Goal: Transaction & Acquisition: Obtain resource

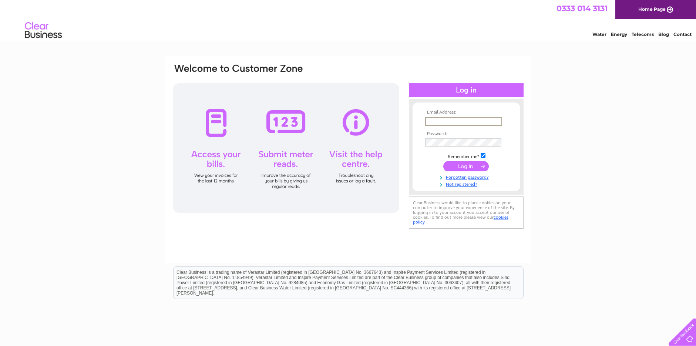
click at [439, 119] on input "text" at bounding box center [463, 121] width 77 height 9
click at [452, 124] on input "text" at bounding box center [463, 121] width 77 height 9
drag, startPoint x: 454, startPoint y: 123, endPoint x: 465, endPoint y: 124, distance: 10.4
click at [456, 122] on input "Lynn.houston@hlsmcconnell.com" at bounding box center [463, 121] width 77 height 9
drag, startPoint x: 492, startPoint y: 124, endPoint x: 255, endPoint y: 124, distance: 236.4
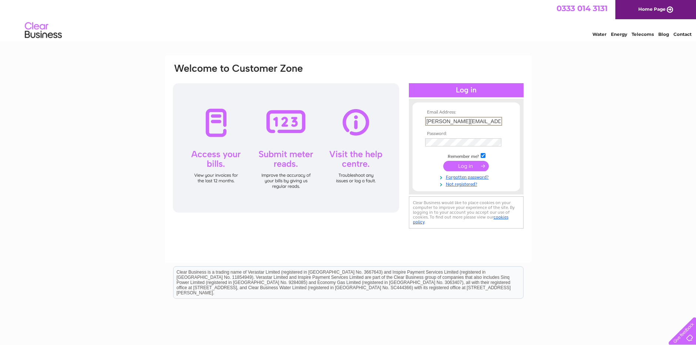
click at [255, 124] on div "Email Address: Lynn.houston@hlsmcconnell.com Password:" at bounding box center [348, 147] width 352 height 168
type input "ll.com"
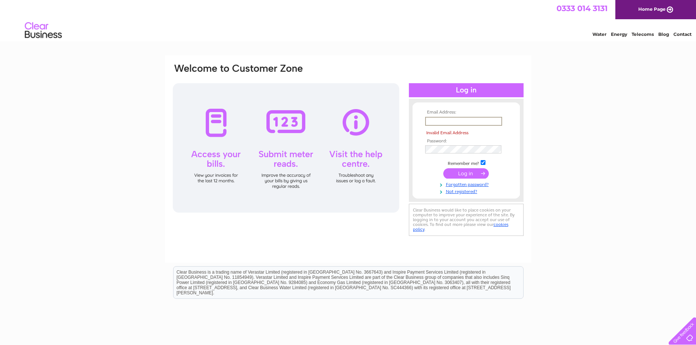
drag, startPoint x: 449, startPoint y: 123, endPoint x: 390, endPoint y: 95, distance: 65.7
click at [385, 123] on div "Email Address: Invalid Email Address Password:" at bounding box center [348, 150] width 352 height 175
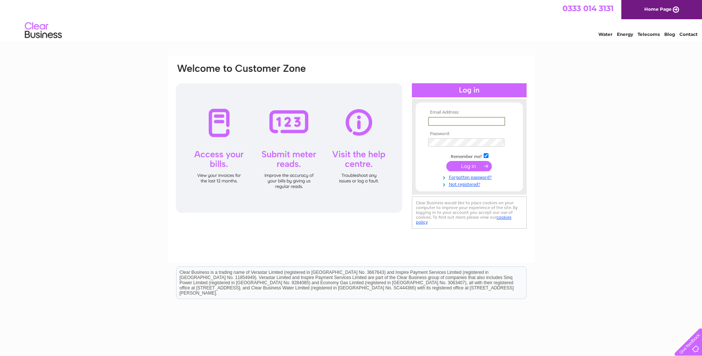
click at [463, 120] on input "text" at bounding box center [466, 121] width 77 height 9
paste input "Lynn.houston@hlsmcconnell.com"
type input "Lynn.houston@hlsmcconnell.com"
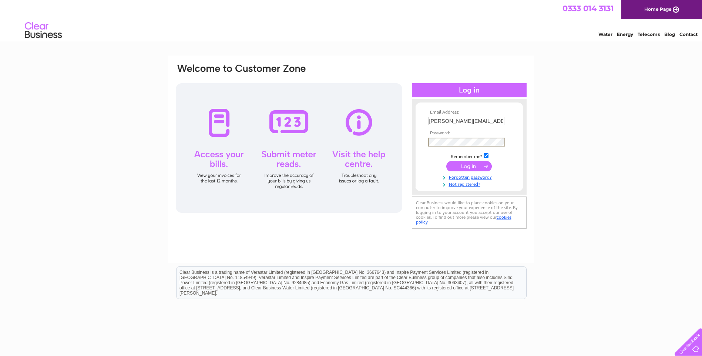
click at [468, 166] on input "submit" at bounding box center [469, 166] width 46 height 10
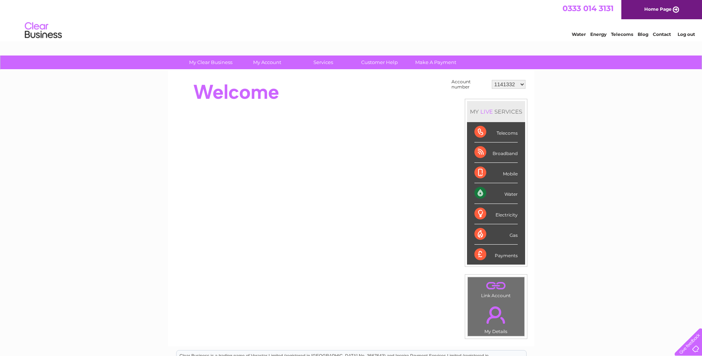
click at [502, 83] on select "1141332 30304571 30322042" at bounding box center [509, 84] width 34 height 9
select select "30304571"
click at [492, 80] on select "1141332 30304571 30322042" at bounding box center [509, 84] width 34 height 9
click at [505, 85] on select "1141332 30304571 30322042" at bounding box center [509, 84] width 34 height 9
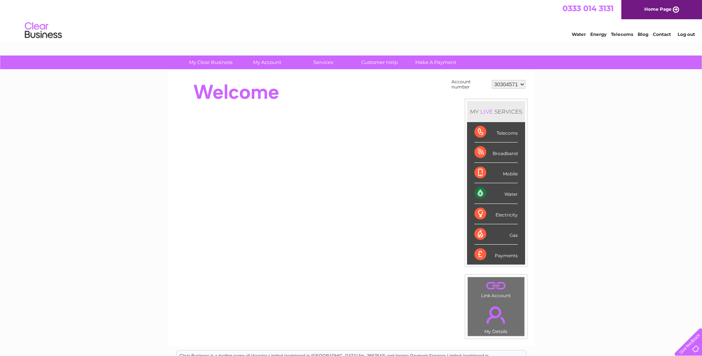
select select "30322042"
click at [492, 80] on select "1141332 30304571 30322042" at bounding box center [509, 84] width 34 height 9
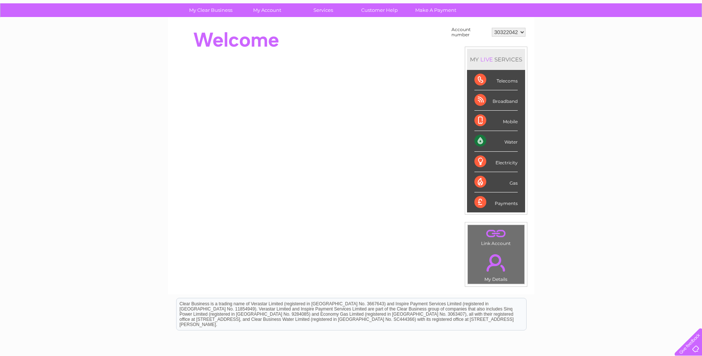
scroll to position [122, 0]
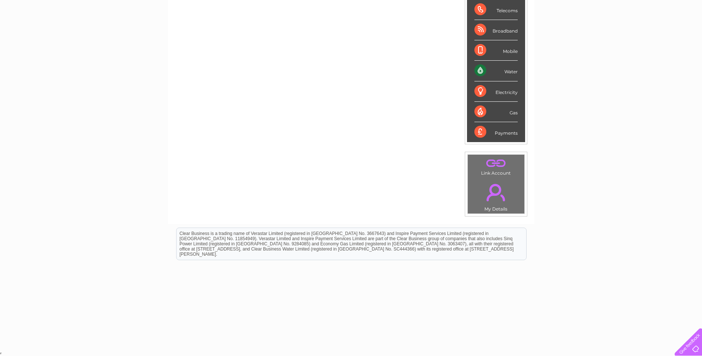
click at [505, 135] on div "Payments" at bounding box center [495, 132] width 43 height 20
click at [488, 135] on div "Payments" at bounding box center [495, 132] width 43 height 20
click at [482, 132] on div "Payments" at bounding box center [495, 132] width 43 height 20
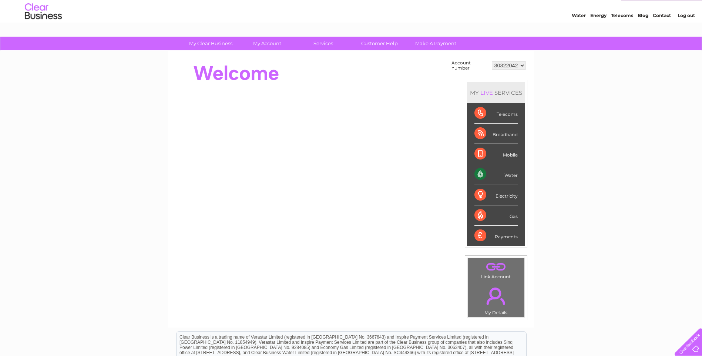
scroll to position [0, 0]
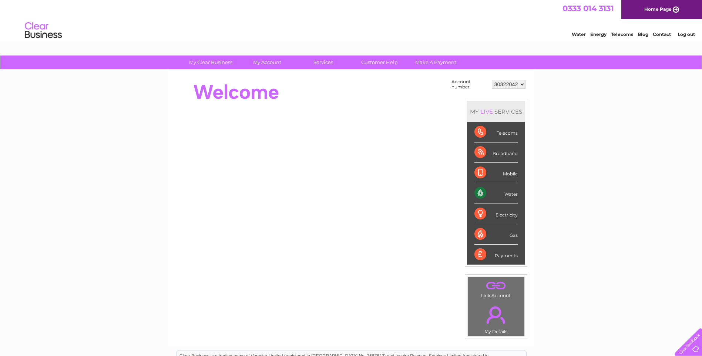
click at [520, 93] on td "Account number 1141332 30304571 30322042 MY LIVE SERVICES Telecoms Broadband Mo…" at bounding box center [489, 208] width 78 height 262
drag, startPoint x: 496, startPoint y: 114, endPoint x: 500, endPoint y: 87, distance: 26.6
click at [497, 113] on div "MY LIVE SERVICES" at bounding box center [496, 111] width 58 height 21
click at [512, 82] on select "1141332 30304571 30322042" at bounding box center [509, 84] width 34 height 9
click at [510, 198] on div "Water" at bounding box center [495, 193] width 43 height 20
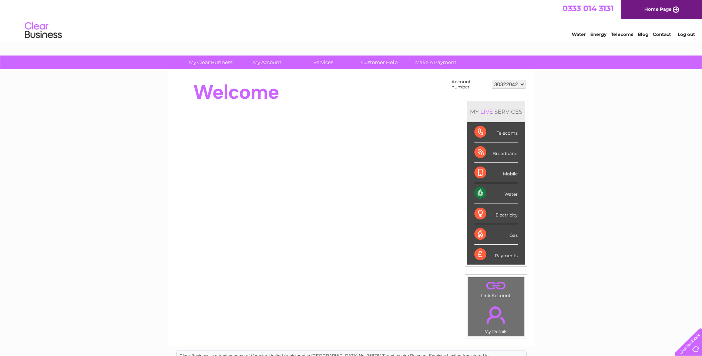
click at [474, 194] on div "Water" at bounding box center [495, 193] width 43 height 20
click at [494, 317] on link "." at bounding box center [496, 315] width 53 height 26
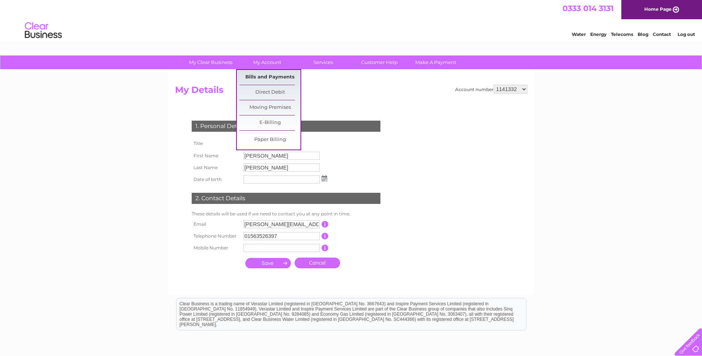
click at [269, 76] on link "Bills and Payments" at bounding box center [269, 77] width 61 height 15
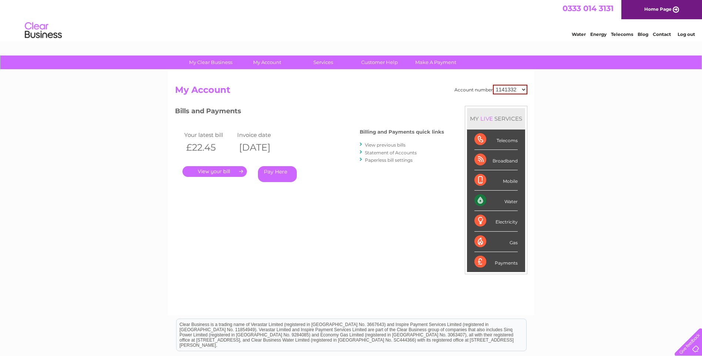
click at [504, 88] on select "1141332 30304571 30322042" at bounding box center [510, 90] width 34 height 10
click at [493, 85] on select "1141332 30304571 30322042" at bounding box center [510, 90] width 34 height 10
drag, startPoint x: 510, startPoint y: 85, endPoint x: 513, endPoint y: 87, distance: 4.3
click at [511, 85] on select "1141332 30304571 30322042" at bounding box center [510, 90] width 34 height 10
select select "30304571"
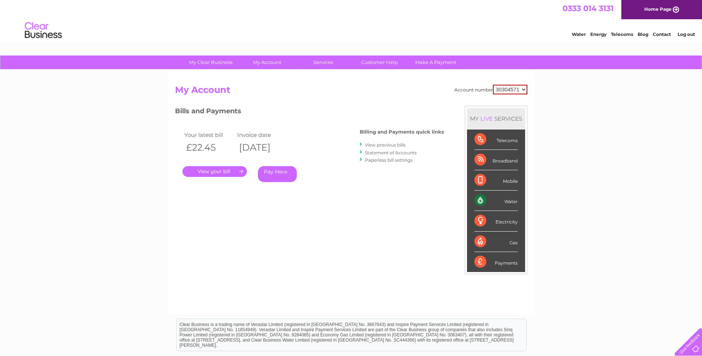
click at [493, 85] on select "1141332 30304571 30322042" at bounding box center [510, 90] width 34 height 10
click at [512, 86] on select "1141332 30304571 30322042" at bounding box center [511, 89] width 34 height 9
select select "30322042"
click at [494, 85] on select "1141332 30304571 30322042" at bounding box center [511, 89] width 34 height 9
click at [502, 86] on select "1141332 30304571 30322042" at bounding box center [511, 89] width 34 height 9
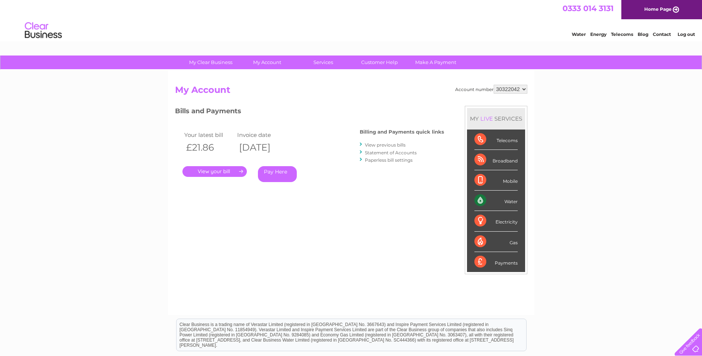
select select "30304571"
click at [494, 85] on select "1141332 30304571 30322042" at bounding box center [511, 89] width 34 height 9
click at [217, 172] on link "." at bounding box center [214, 171] width 64 height 11
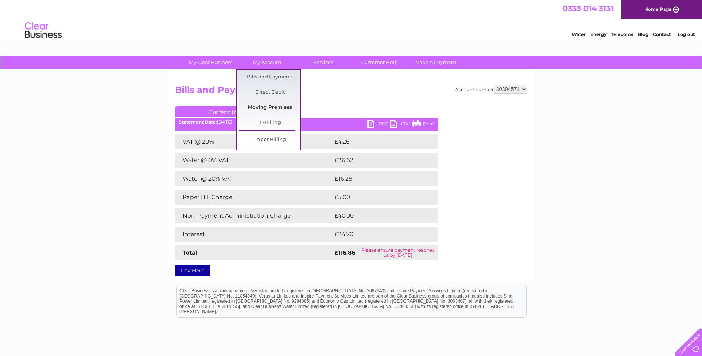
click at [280, 105] on link "Moving Premises" at bounding box center [269, 107] width 61 height 15
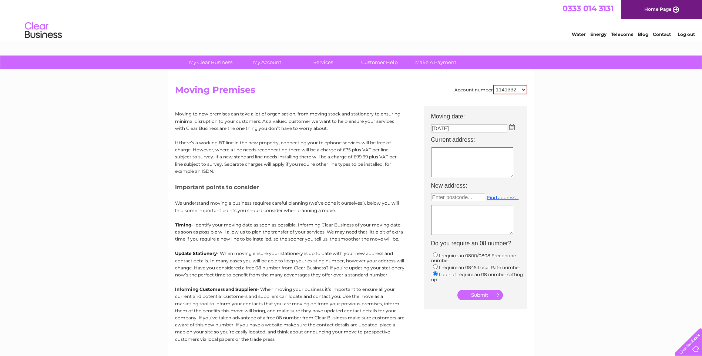
click at [511, 88] on select "1141332 30304571 30322042" at bounding box center [510, 90] width 34 height 10
click at [408, 102] on div "Account number 1141332 30304571 30322042 Moving Premises Moving to new premises…" at bounding box center [351, 220] width 352 height 270
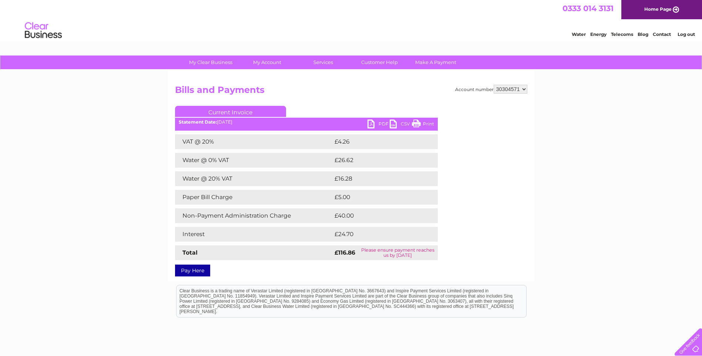
click at [380, 124] on link "PDF" at bounding box center [378, 125] width 22 height 11
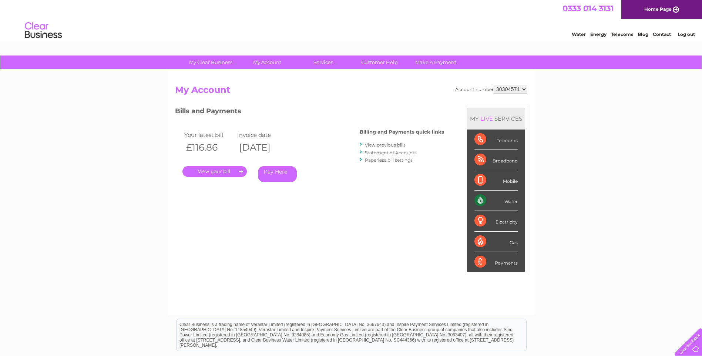
click at [226, 172] on link "." at bounding box center [214, 171] width 64 height 11
click at [484, 198] on div "Water" at bounding box center [495, 201] width 43 height 20
click at [395, 144] on link "View previous bills" at bounding box center [385, 145] width 41 height 6
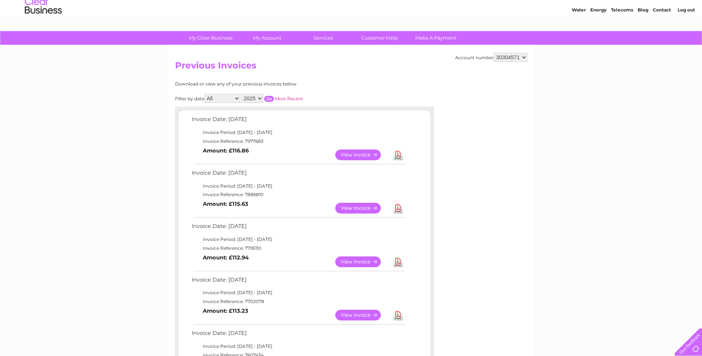
scroll to position [37, 0]
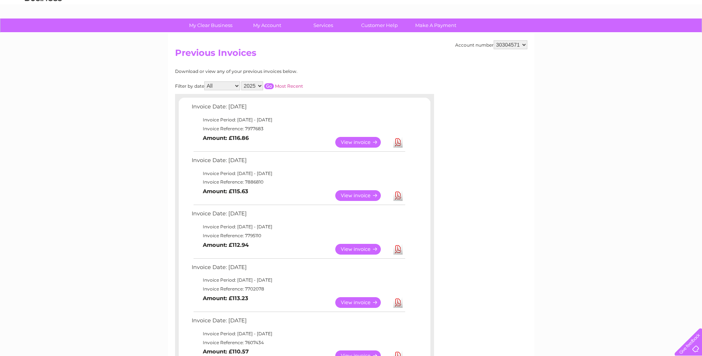
click at [362, 140] on link "View" at bounding box center [362, 142] width 54 height 11
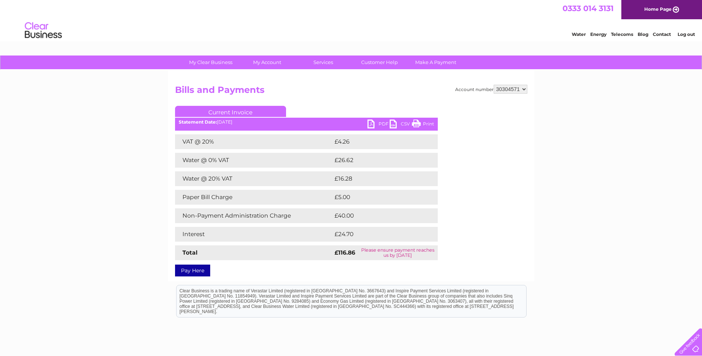
click at [377, 122] on link "PDF" at bounding box center [378, 125] width 22 height 11
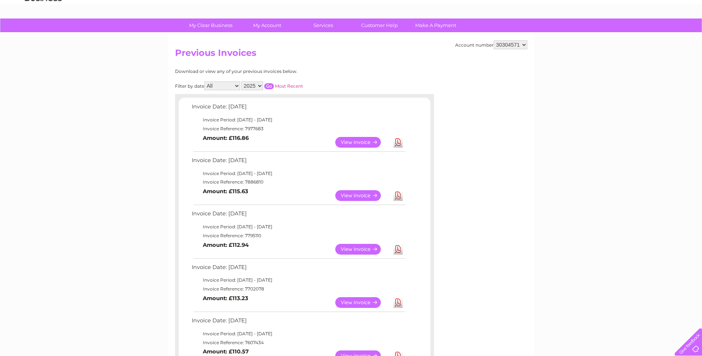
click at [349, 196] on link "View" at bounding box center [362, 195] width 54 height 11
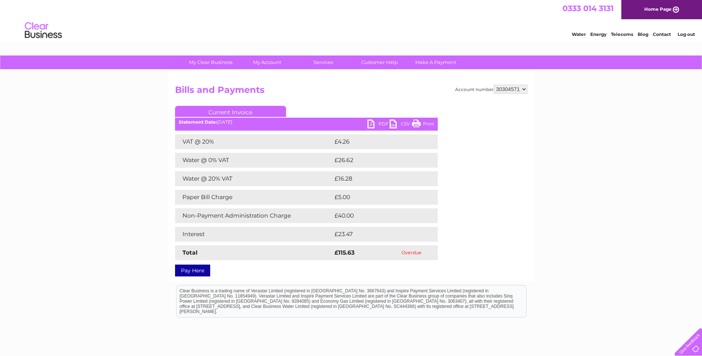
click at [372, 127] on link "PDF" at bounding box center [378, 125] width 22 height 11
